Goal: Information Seeking & Learning: Check status

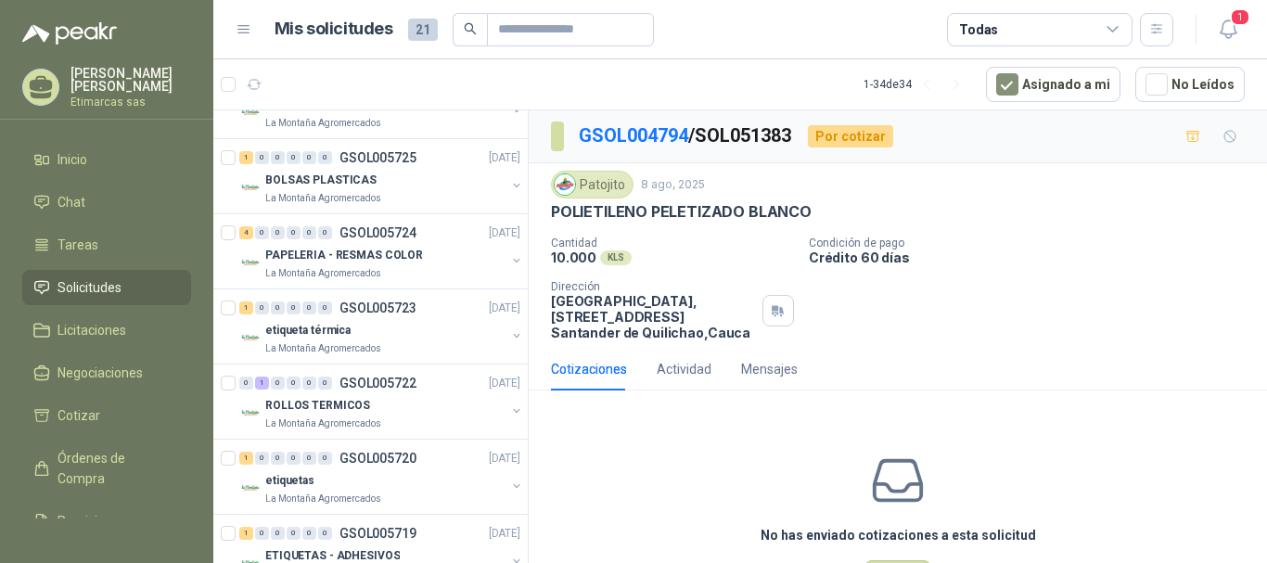
scroll to position [835, 0]
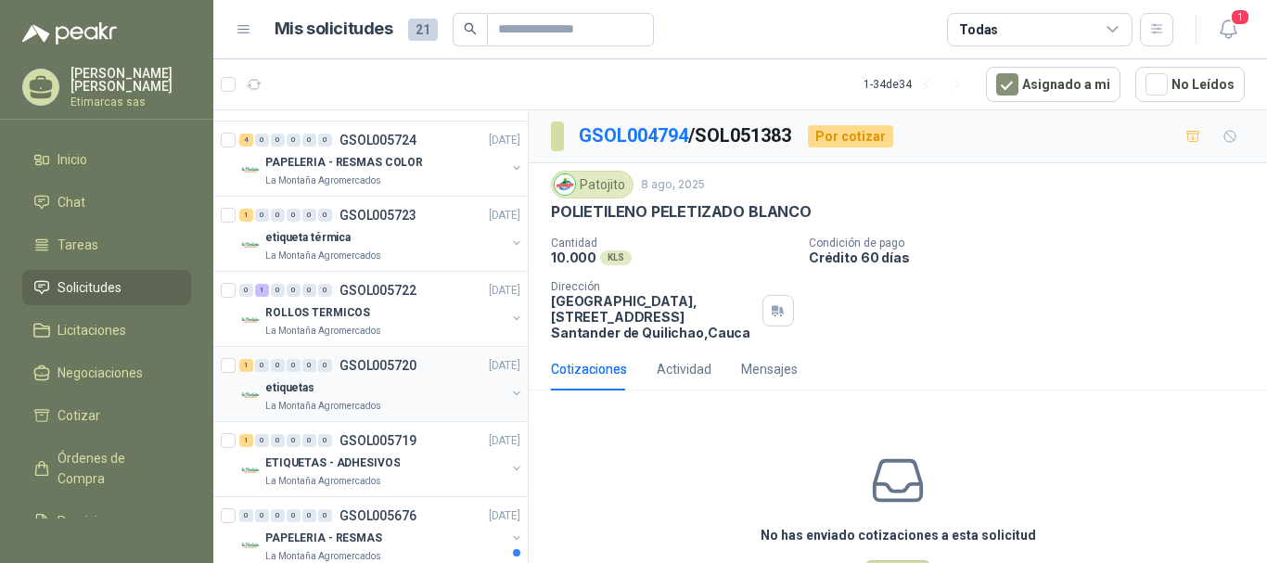
click at [405, 395] on div "etiquetas" at bounding box center [385, 388] width 240 height 22
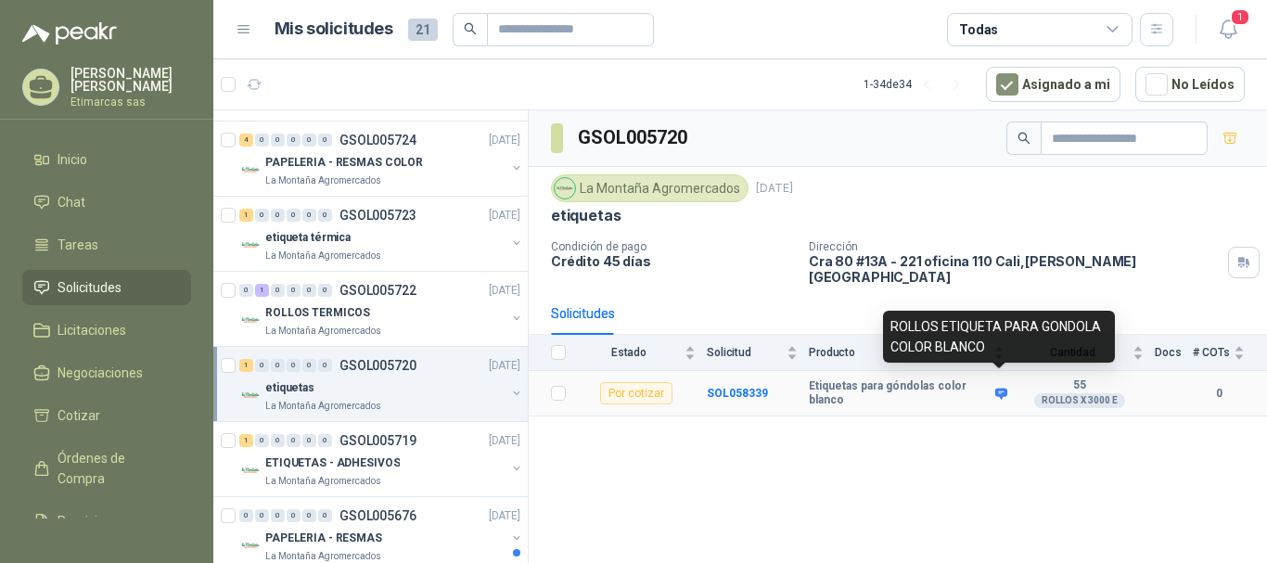
click at [1005, 388] on icon at bounding box center [1001, 393] width 12 height 11
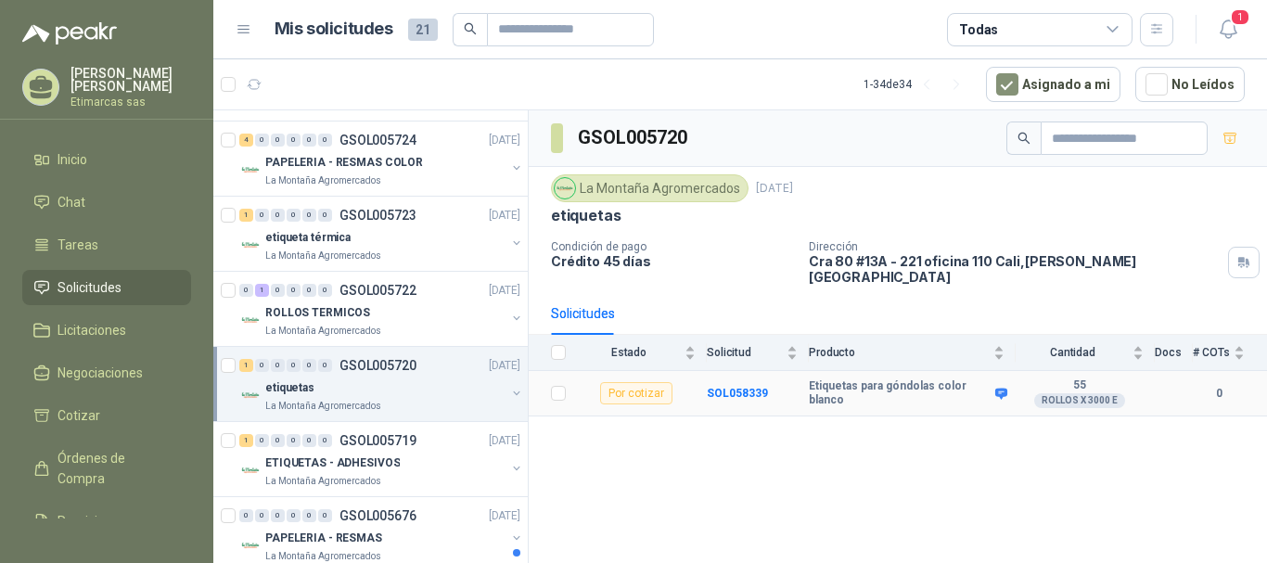
click at [1082, 393] on div "ROLLOS X 3000 E" at bounding box center [1079, 400] width 91 height 15
click at [1005, 388] on icon at bounding box center [1001, 393] width 12 height 11
click at [843, 405] on div "GSOL005720 La Montaña Agromercados [DATE] etiquetas Condición de pago Crédito 4…" at bounding box center [898, 339] width 738 height 459
click at [746, 387] on b "SOL058339" at bounding box center [737, 393] width 61 height 13
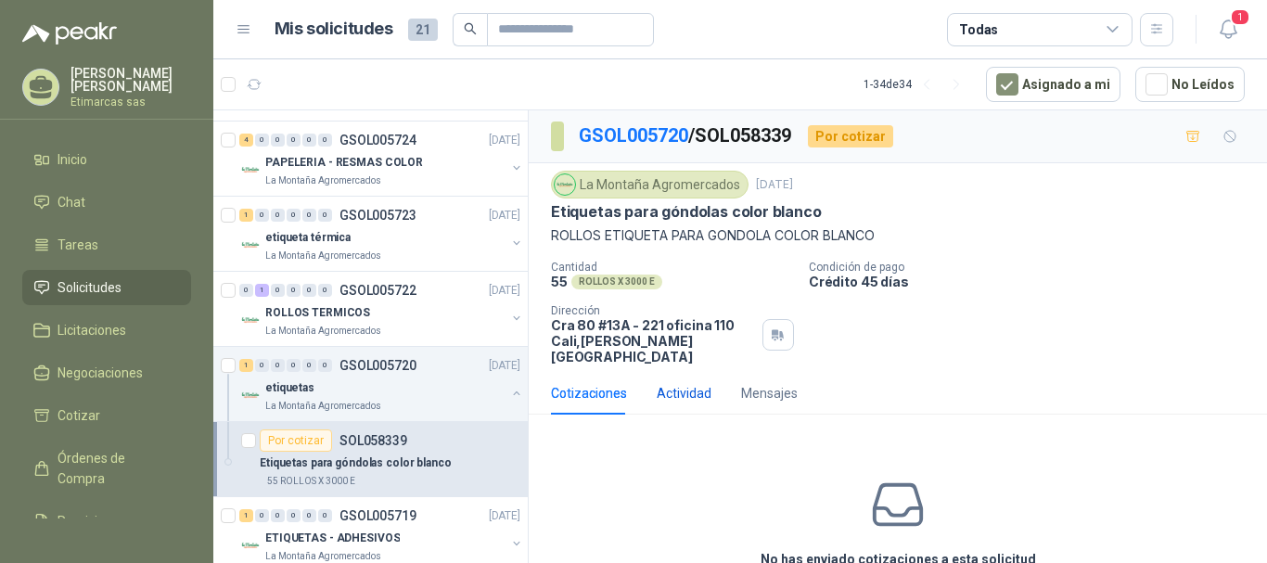
click at [665, 383] on div "Actividad" at bounding box center [684, 393] width 55 height 20
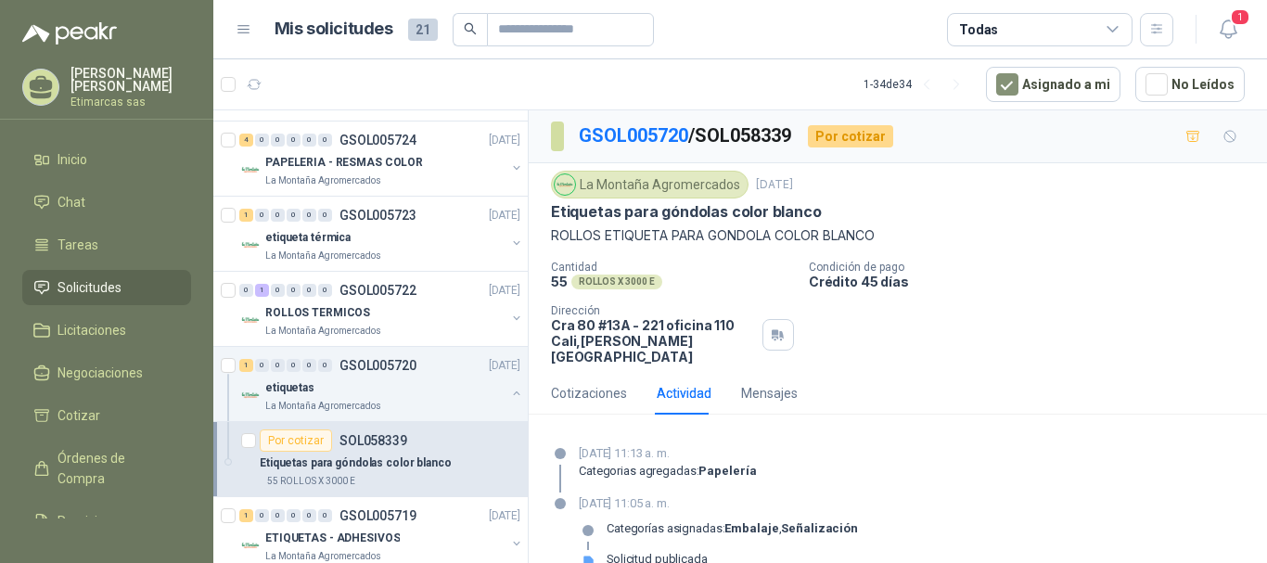
scroll to position [15, 0]
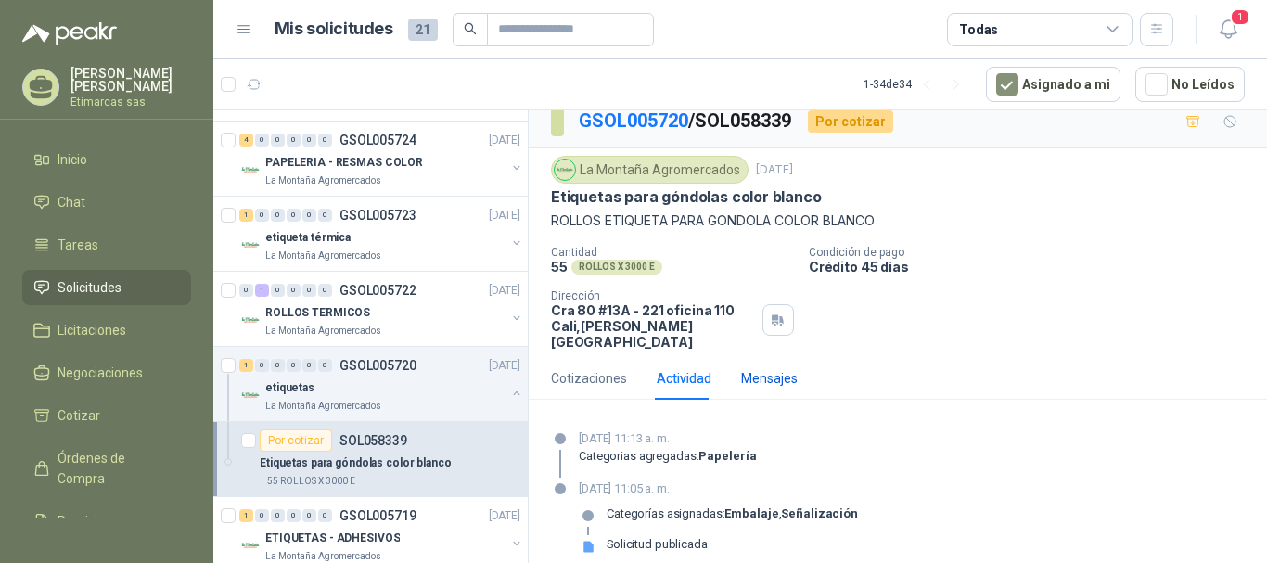
click at [766, 368] on div "Mensajes" at bounding box center [769, 378] width 57 height 20
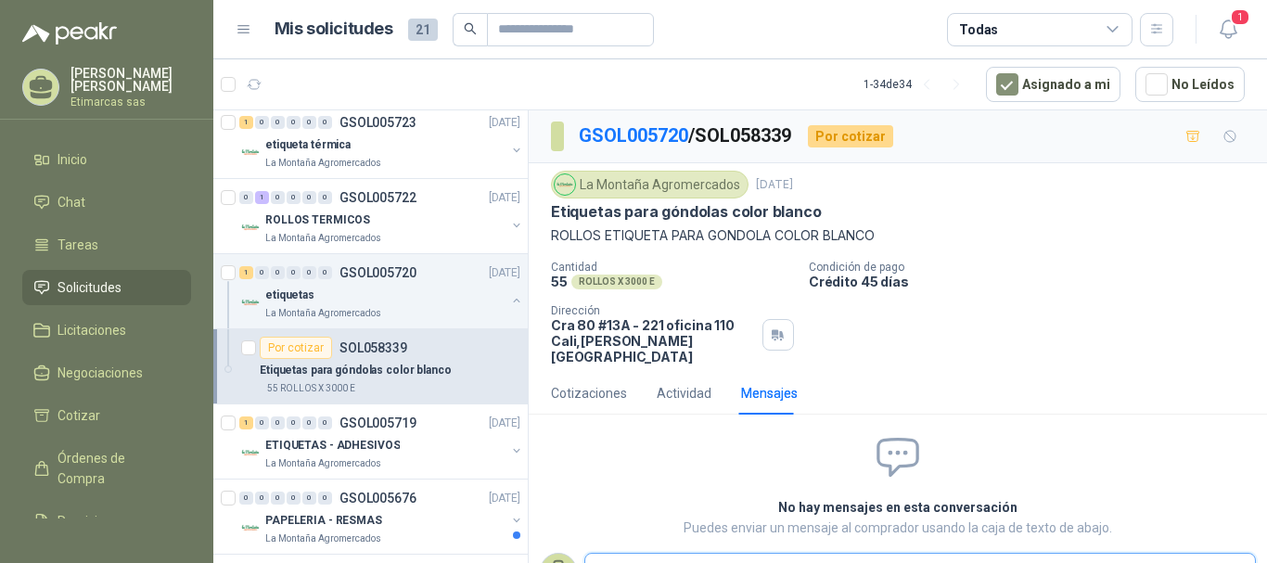
scroll to position [1020, 0]
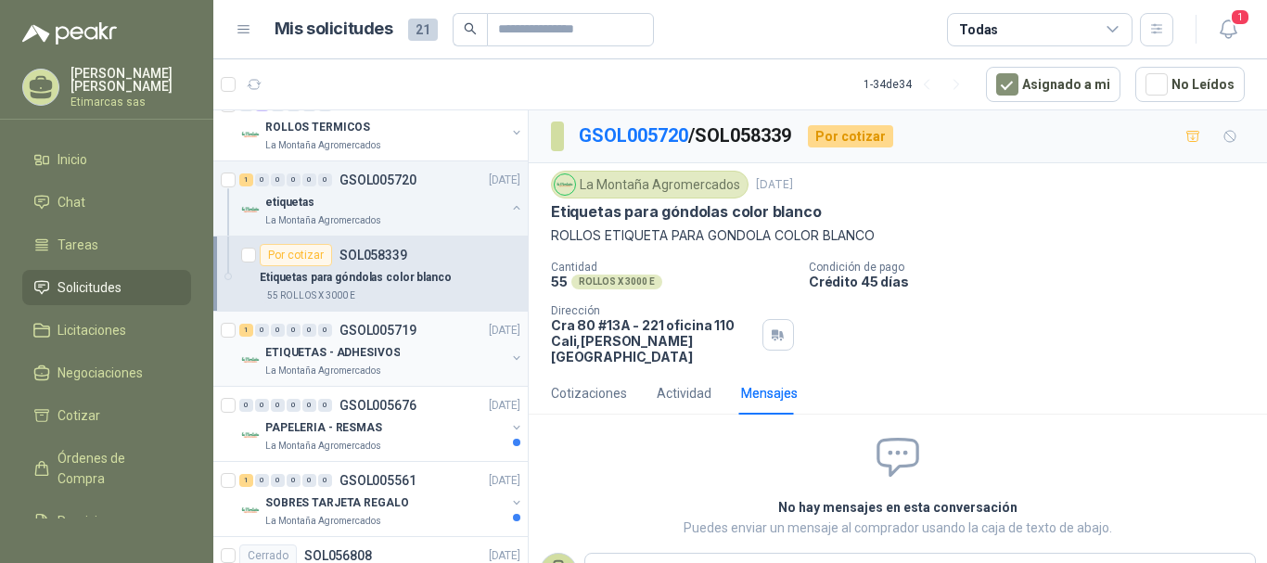
click at [415, 351] on div "ETIQUETAS - ADHESIVOS" at bounding box center [385, 352] width 240 height 22
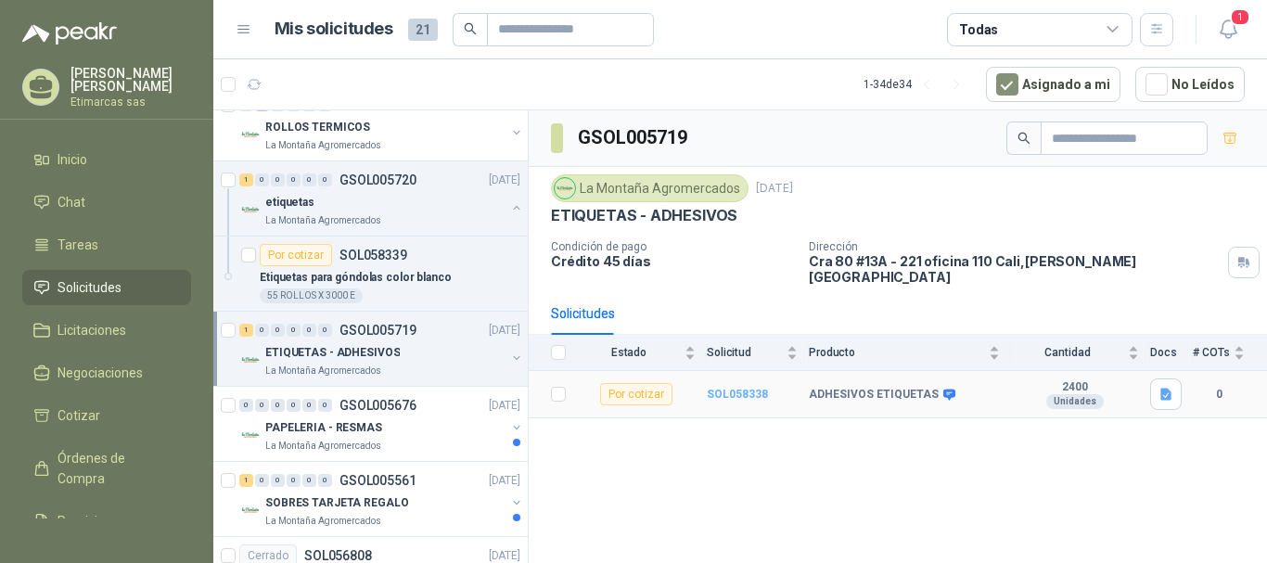
click at [747, 388] on b "SOL058338" at bounding box center [737, 394] width 61 height 13
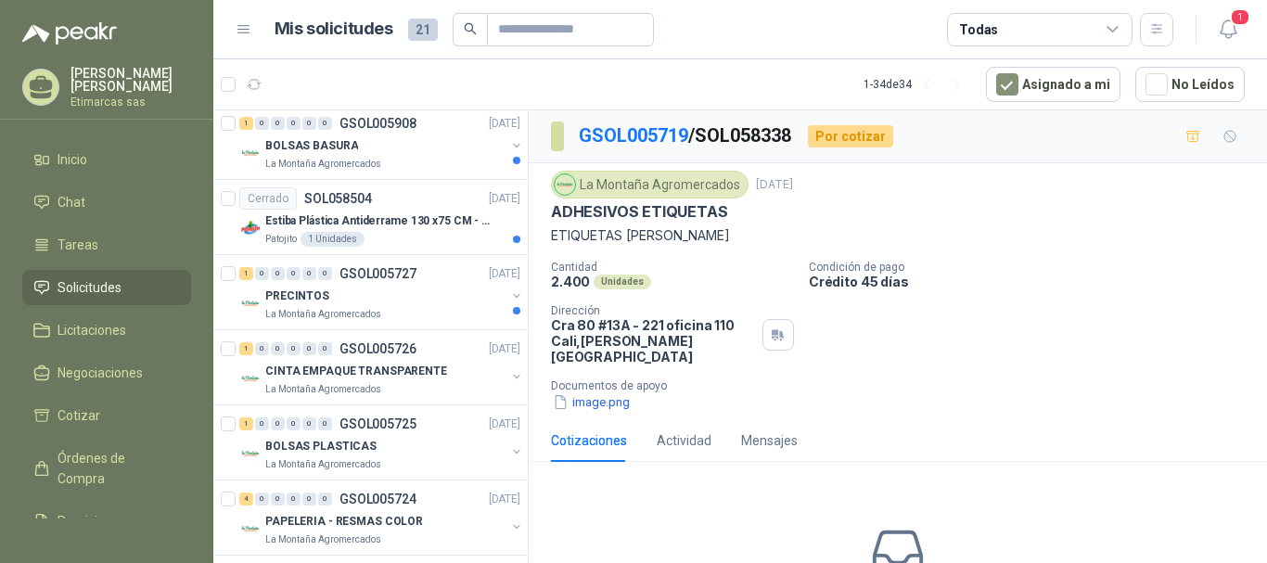
scroll to position [569, 0]
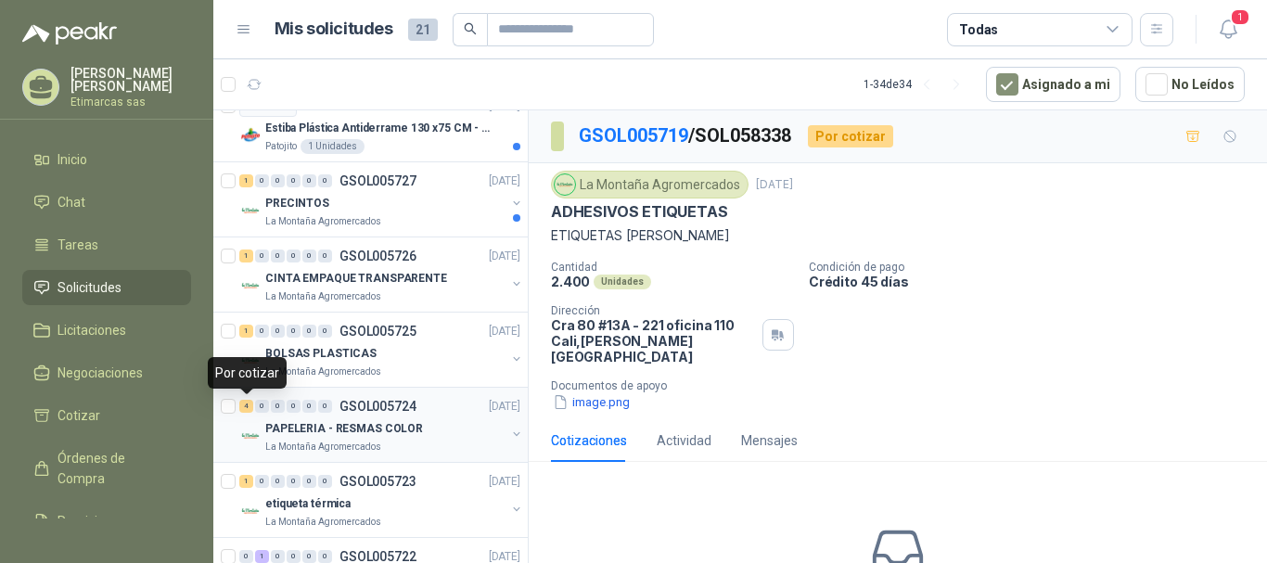
click at [244, 405] on div "4" at bounding box center [246, 406] width 14 height 13
click at [423, 421] on div "PAPELERIA - RESMAS COLOR" at bounding box center [385, 428] width 240 height 22
click at [509, 433] on button "button" at bounding box center [516, 434] width 15 height 15
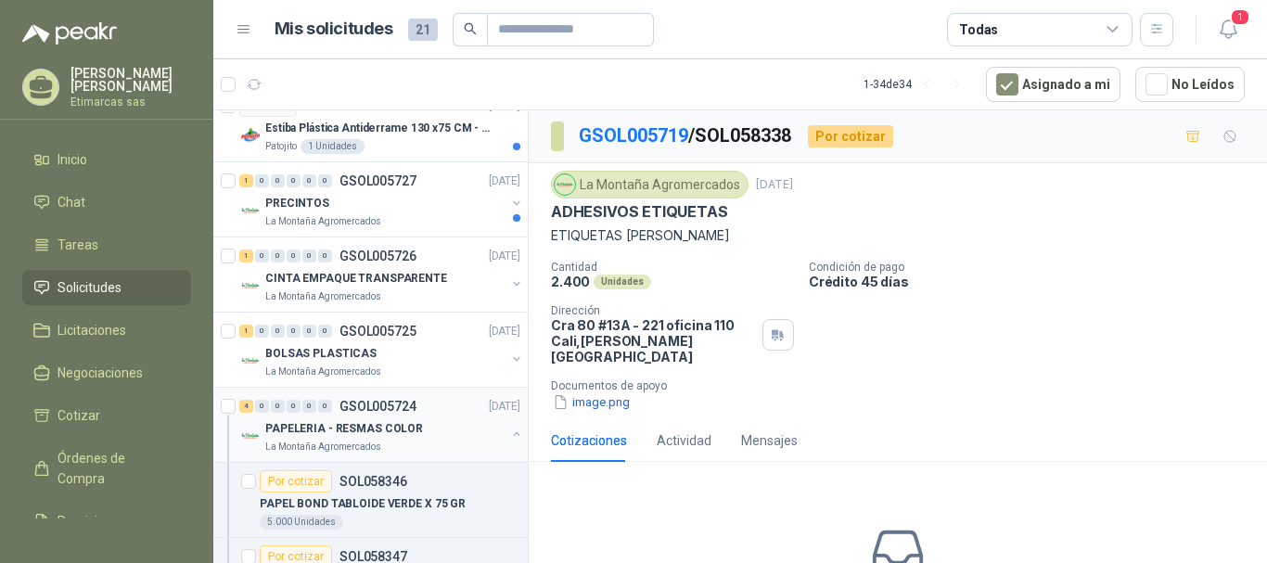
scroll to position [661, 0]
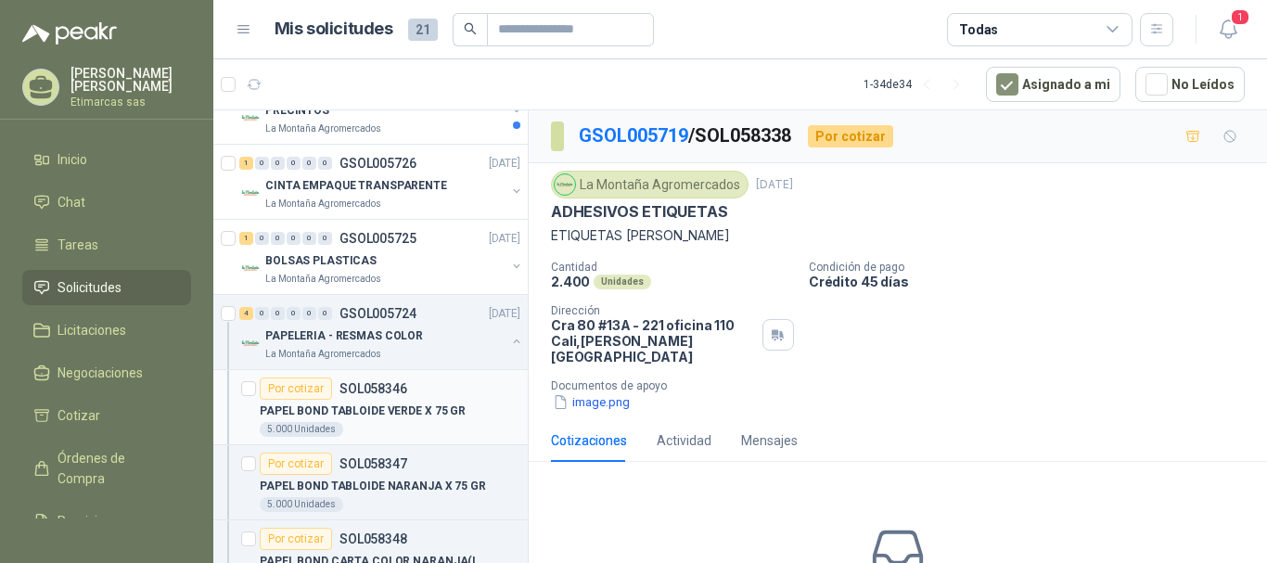
click at [305, 410] on p "PAPEL BOND TABLOIDE VERDE X 75 GR" at bounding box center [363, 412] width 206 height 18
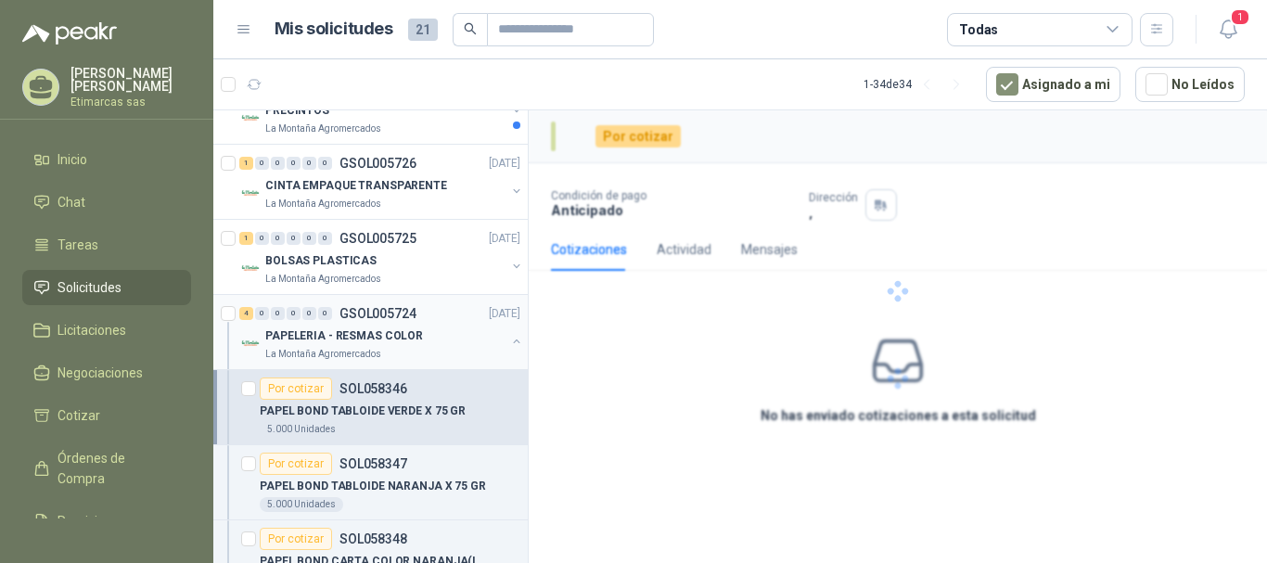
click at [301, 333] on p "PAPELERIA - RESMAS COLOR" at bounding box center [344, 336] width 158 height 18
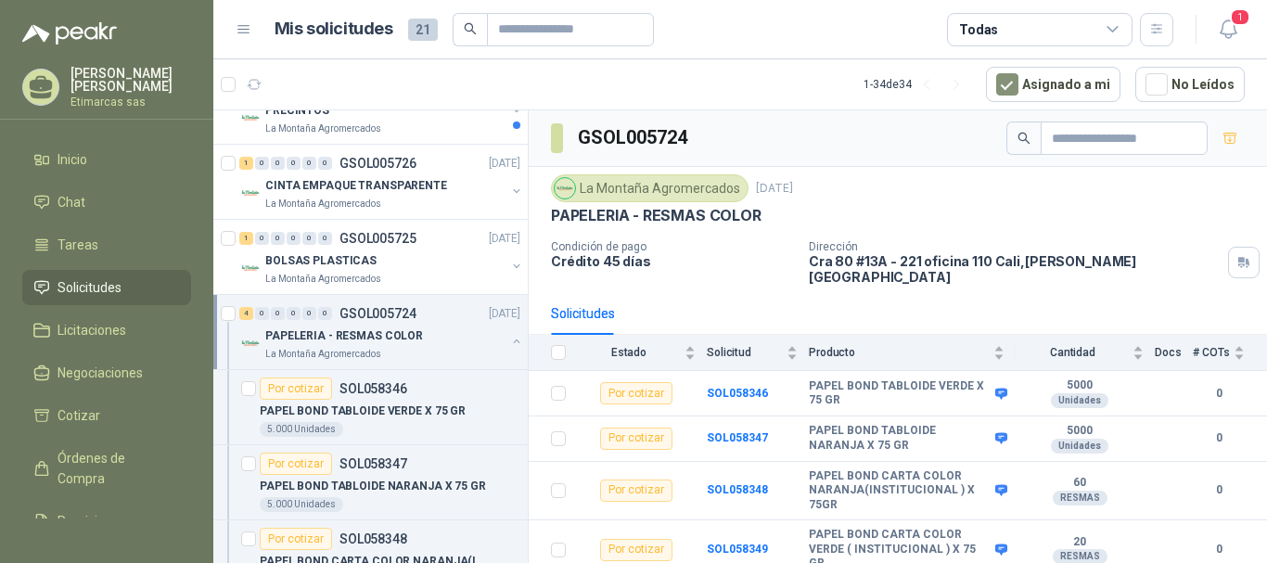
click at [299, 331] on p "PAPELERIA - RESMAS COLOR" at bounding box center [344, 336] width 158 height 18
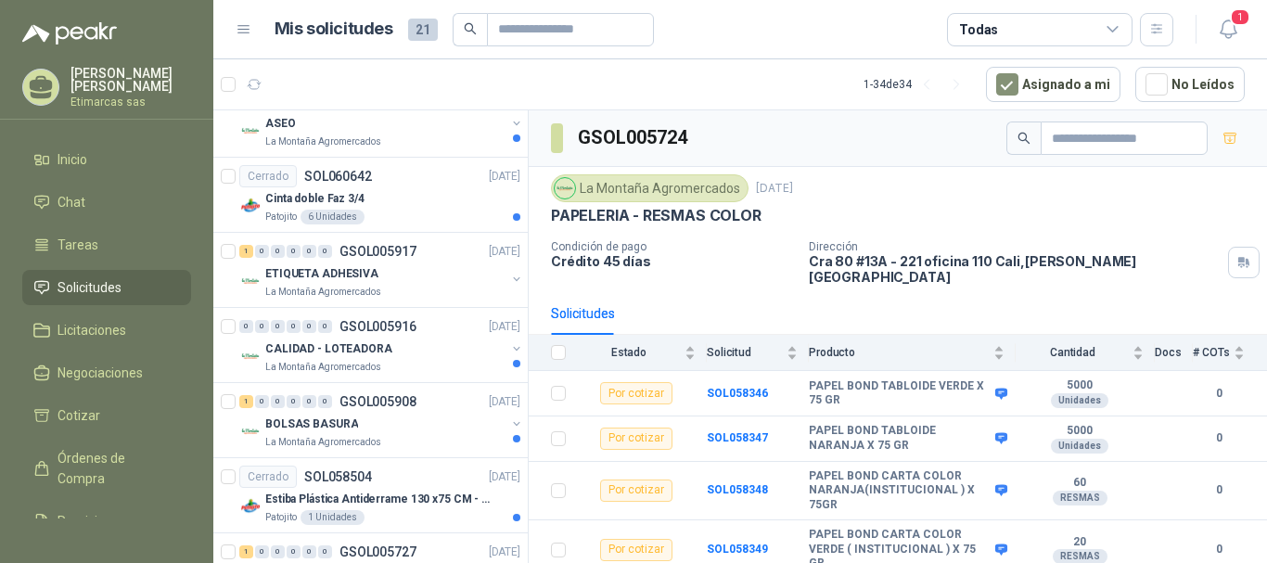
scroll to position [105, 0]
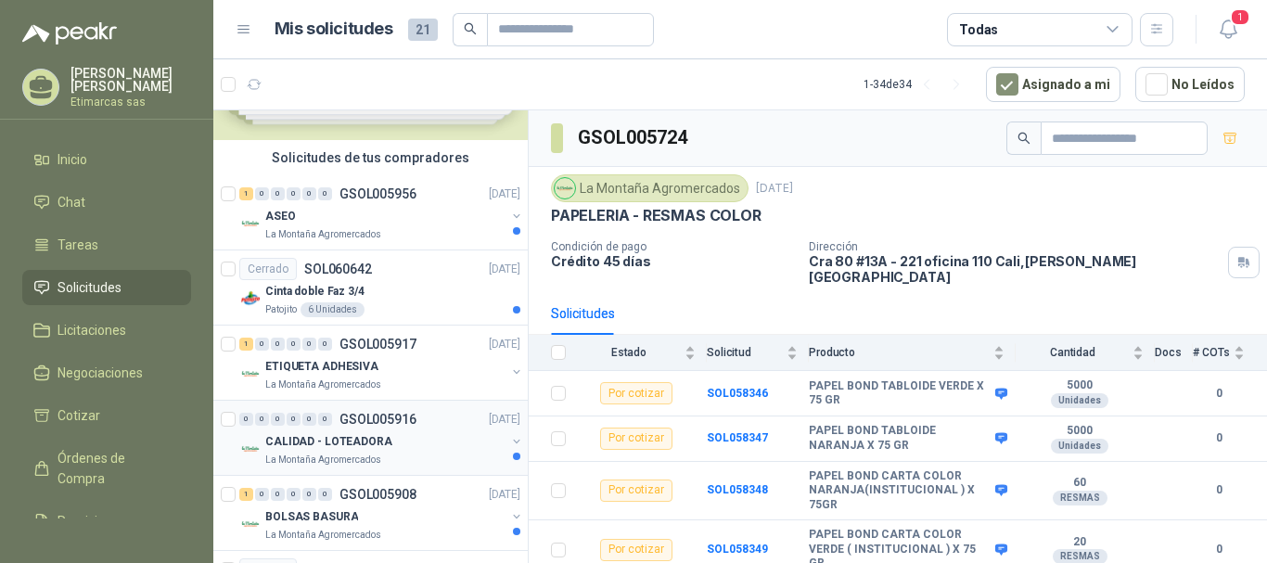
click at [413, 442] on div "CALIDAD - LOTEADORA" at bounding box center [385, 441] width 240 height 22
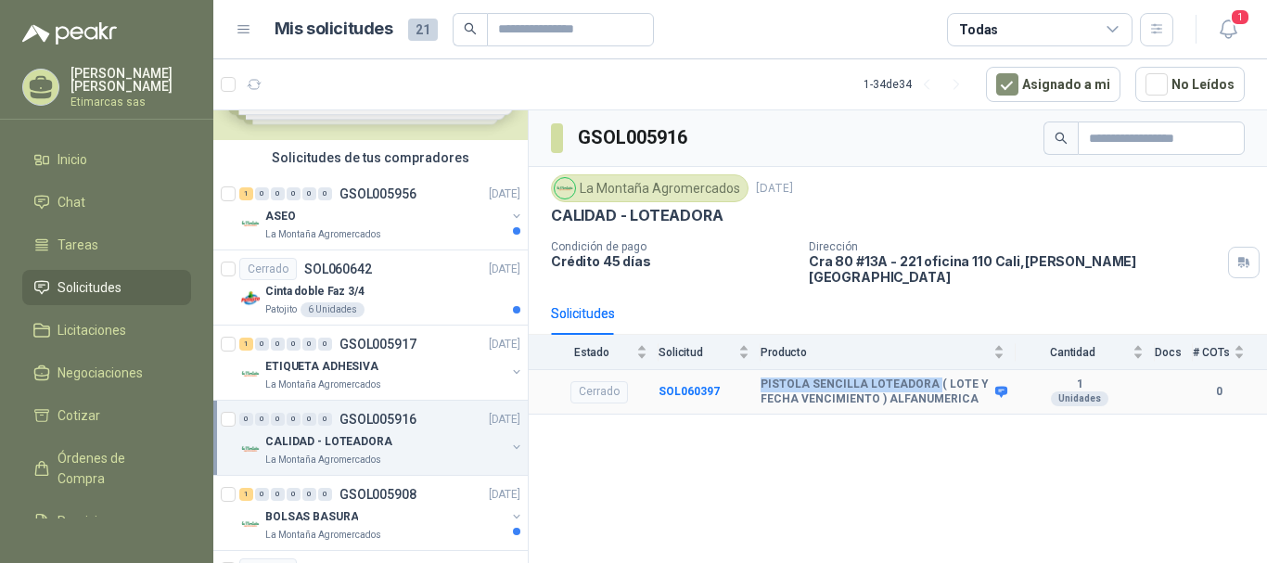
drag, startPoint x: 761, startPoint y: 371, endPoint x: 932, endPoint y: 371, distance: 171.6
click at [932, 378] on b "PISTOLA SENCILLA LOTEADORA ( LOTE Y FECHA VENCIMIENTO ) ALFANUMERICA" at bounding box center [876, 392] width 230 height 29
copy b "PISTOLA SENCILLA LOTEADORA"
click at [830, 378] on b "PISTOLA SENCILLA LOTEADORA ( LOTE Y FECHA VENCIMIENTO ) ALFANUMERICA" at bounding box center [876, 392] width 230 height 29
click at [762, 378] on b "PISTOLA SENCILLA LOTEADORA ( LOTE Y FECHA VENCIMIENTO ) ALFANUMERICA" at bounding box center [876, 392] width 230 height 29
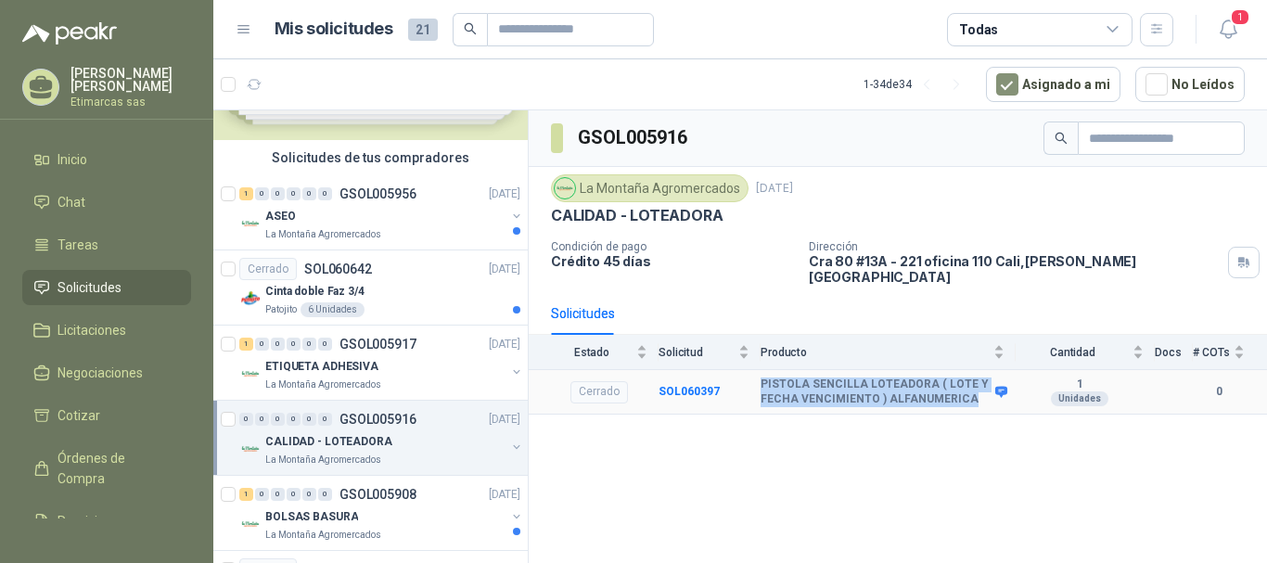
drag, startPoint x: 762, startPoint y: 370, endPoint x: 970, endPoint y: 385, distance: 209.2
click at [970, 385] on b "PISTOLA SENCILLA LOTEADORA ( LOTE Y FECHA VENCIMIENTO ) ALFANUMERICA" at bounding box center [876, 392] width 230 height 29
click at [672, 385] on b "SOL060397" at bounding box center [689, 391] width 61 height 13
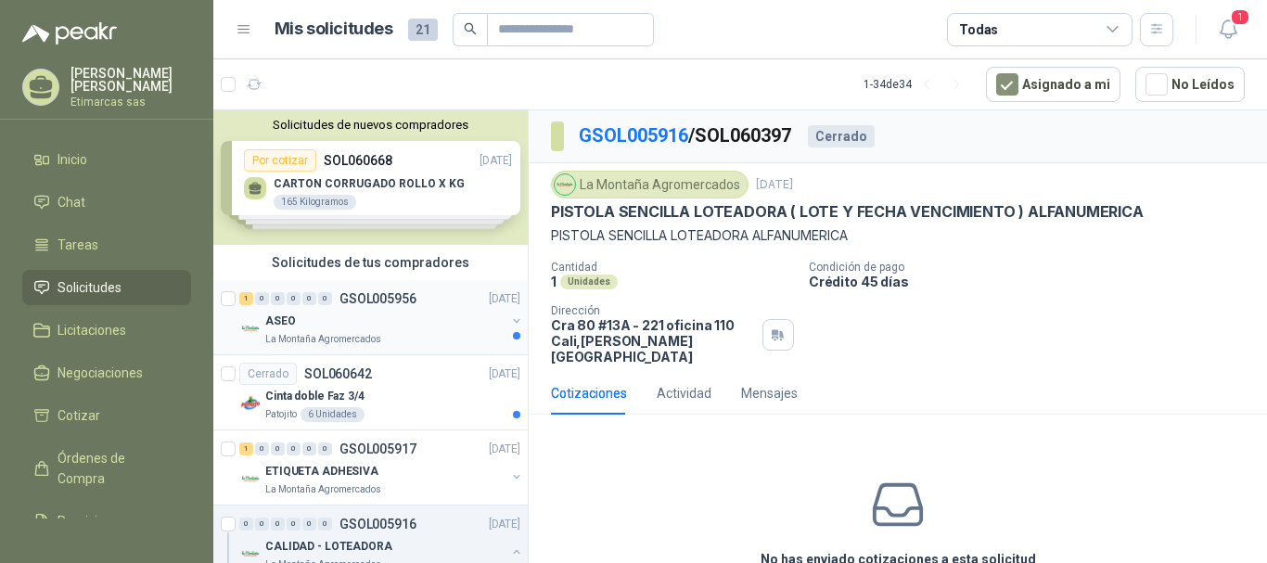
click at [400, 319] on div "ASEO" at bounding box center [385, 321] width 240 height 22
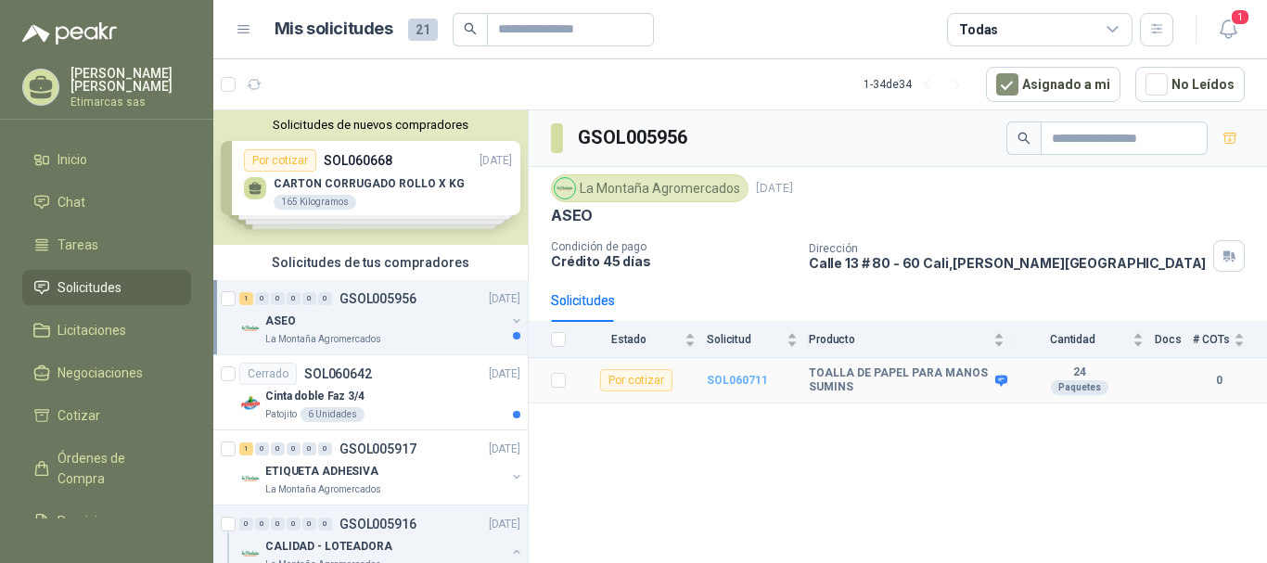
click at [748, 375] on b "SOL060711" at bounding box center [737, 380] width 61 height 13
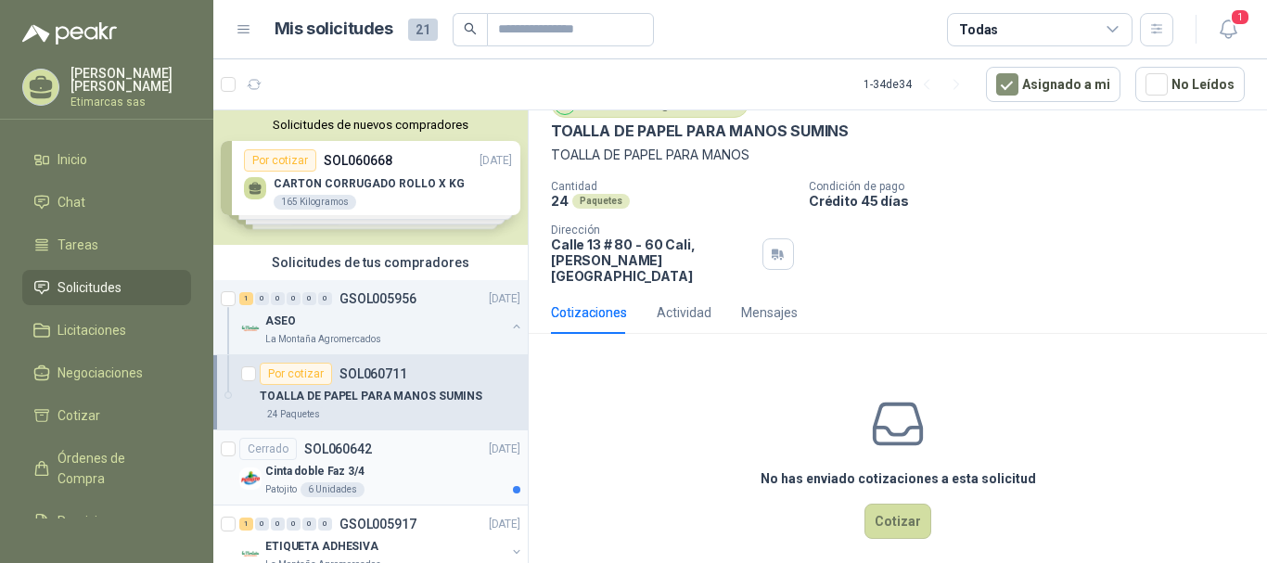
scroll to position [93, 0]
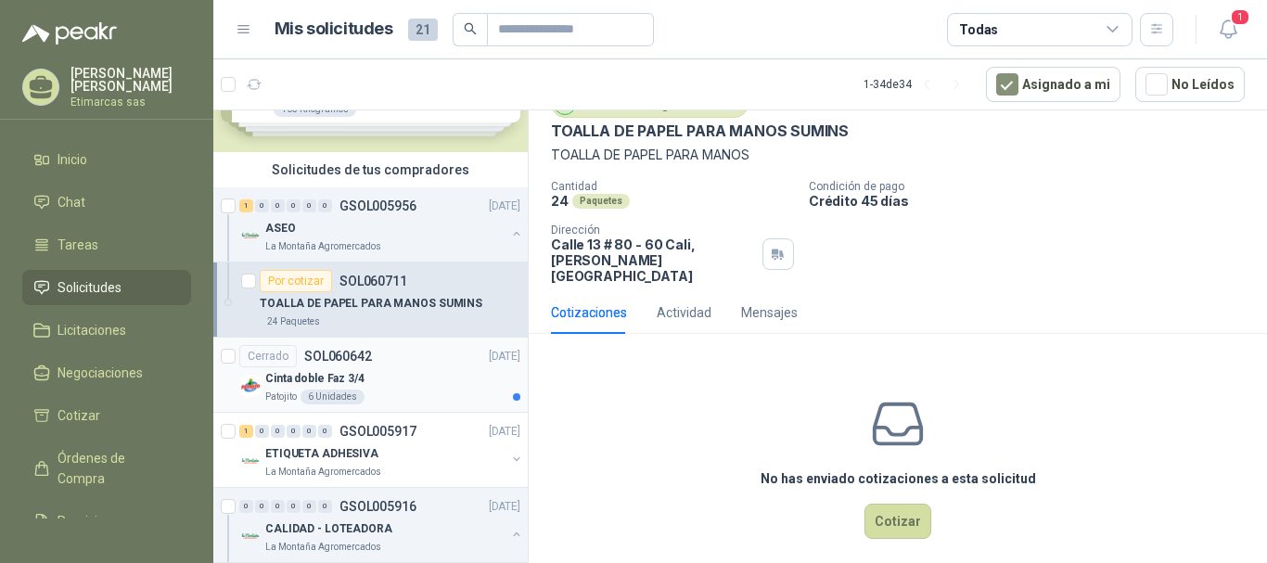
click at [403, 365] on div "Cerrado SOL060642 [DATE]" at bounding box center [379, 356] width 281 height 22
click at [345, 352] on p "SOL060642" at bounding box center [338, 356] width 68 height 13
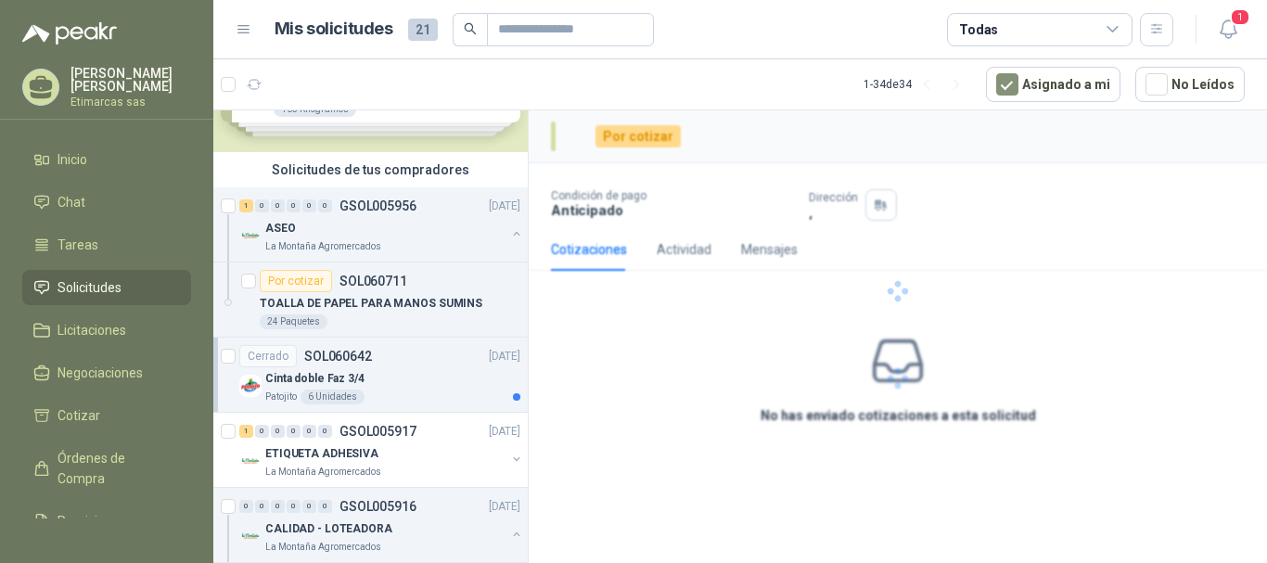
scroll to position [186, 0]
